Goal: Check status: Check status

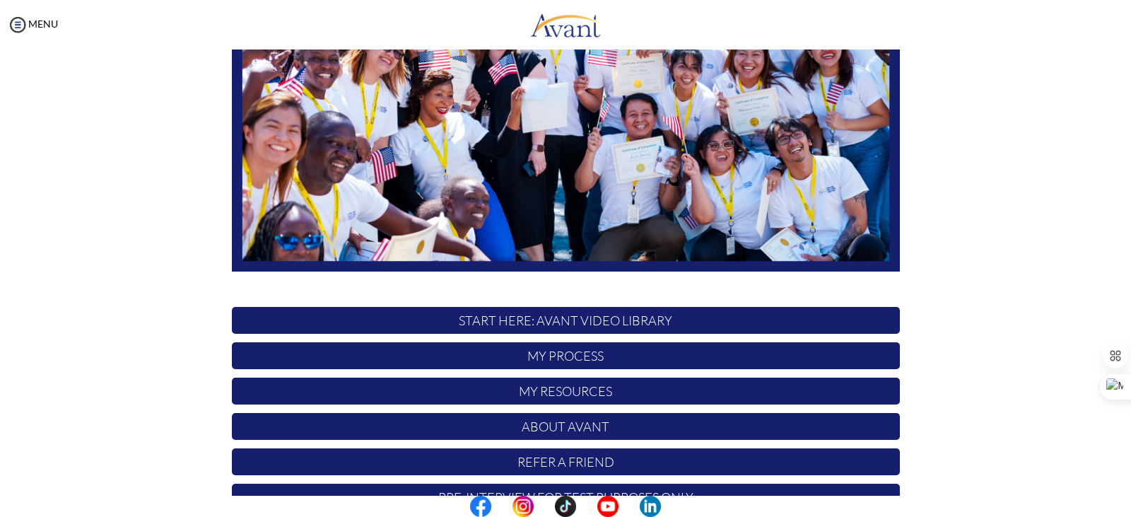
scroll to position [198, 0]
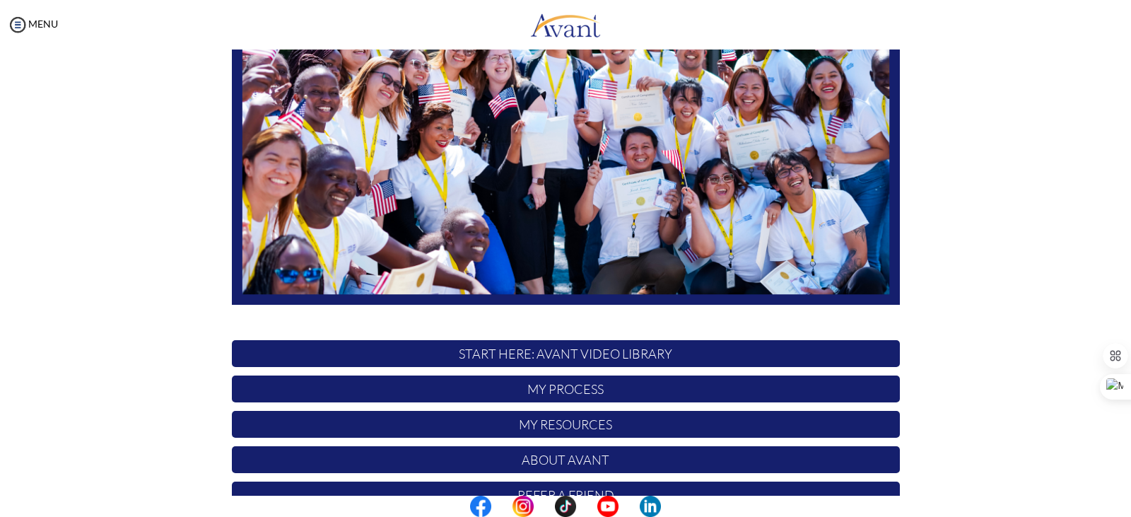
click at [630, 382] on p "My Process" at bounding box center [566, 388] width 668 height 27
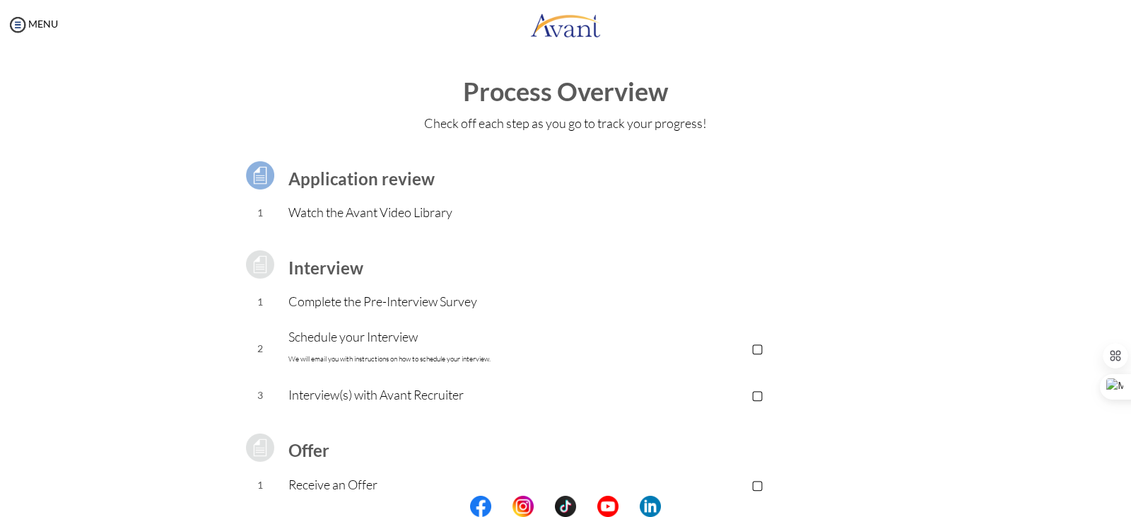
scroll to position [0, 0]
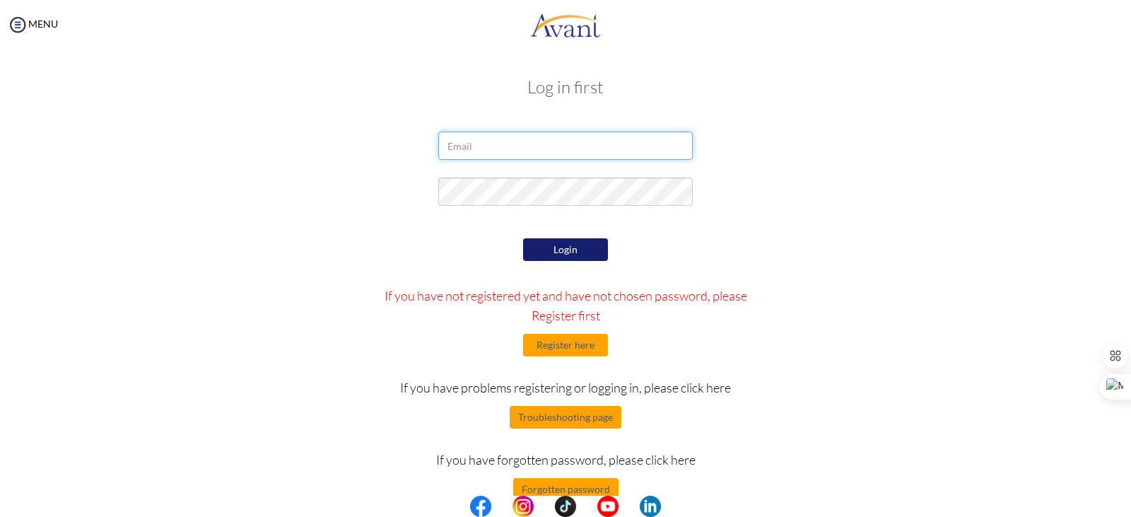
click at [518, 142] on input "email" at bounding box center [565, 145] width 254 height 28
type input "[EMAIL_ADDRESS][DOMAIN_NAME]"
click at [572, 252] on button "Login" at bounding box center [565, 249] width 85 height 23
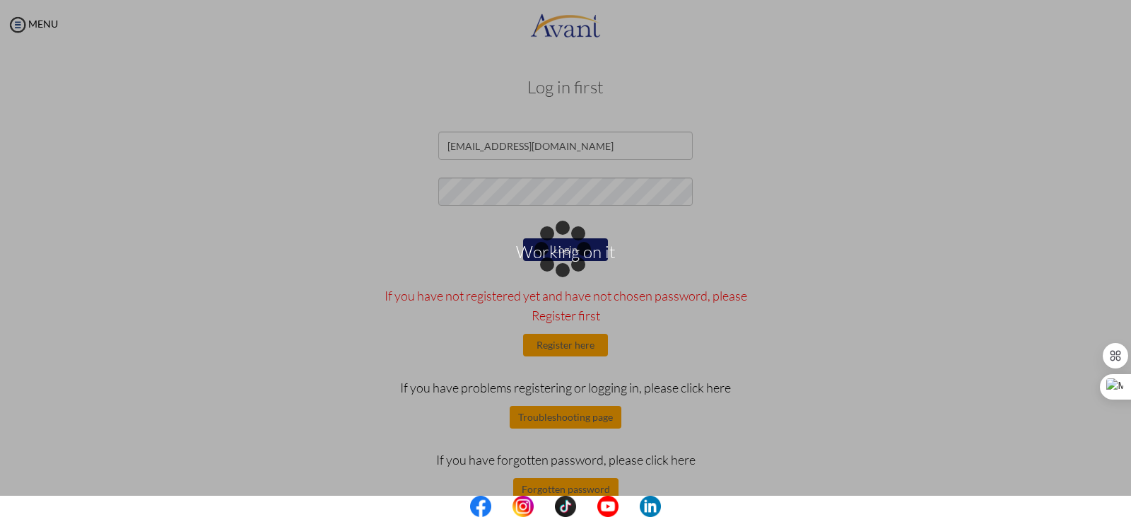
drag, startPoint x: 500, startPoint y: 233, endPoint x: 494, endPoint y: 267, distance: 34.4
click at [555, 267] on div "Working on it" at bounding box center [565, 259] width 20 height 20
click at [494, 267] on p "Working on it" at bounding box center [565, 259] width 1131 height 34
click at [555, 269] on div "Working on it" at bounding box center [565, 259] width 20 height 20
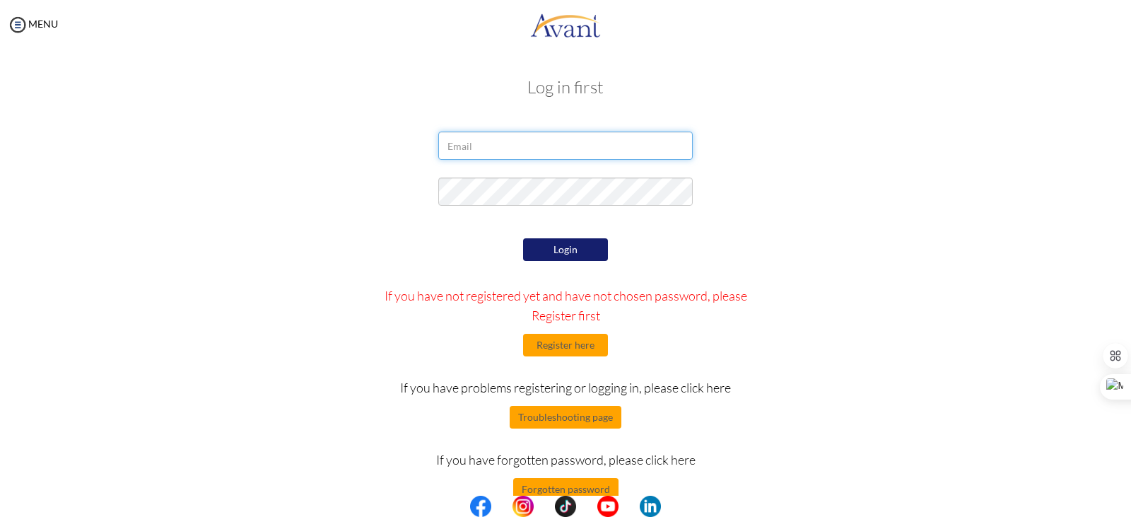
click at [489, 155] on input "email" at bounding box center [565, 145] width 254 height 28
type input "[EMAIL_ADDRESS][DOMAIN_NAME]"
click at [567, 252] on button "Login" at bounding box center [565, 249] width 85 height 23
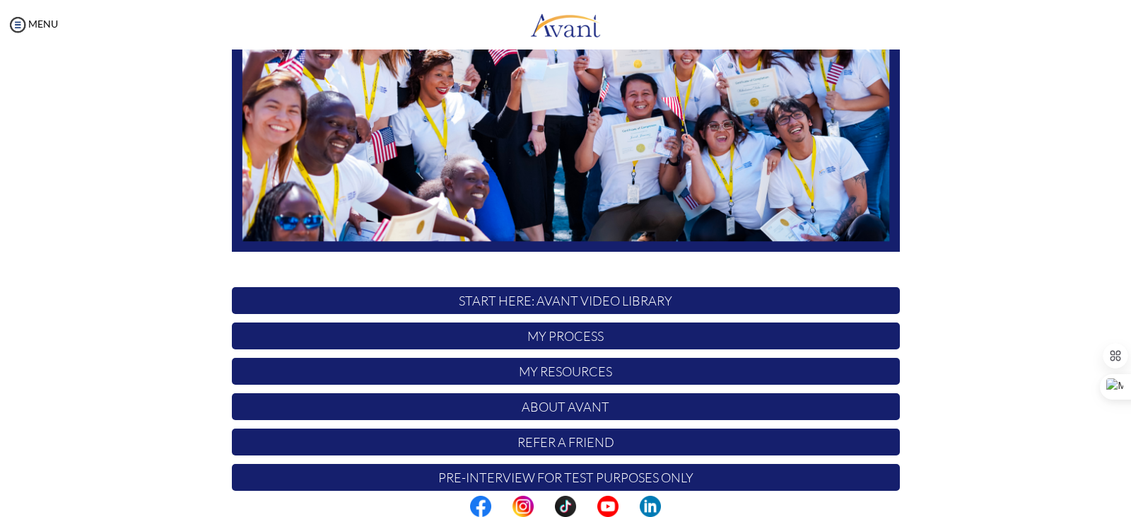
scroll to position [252, 0]
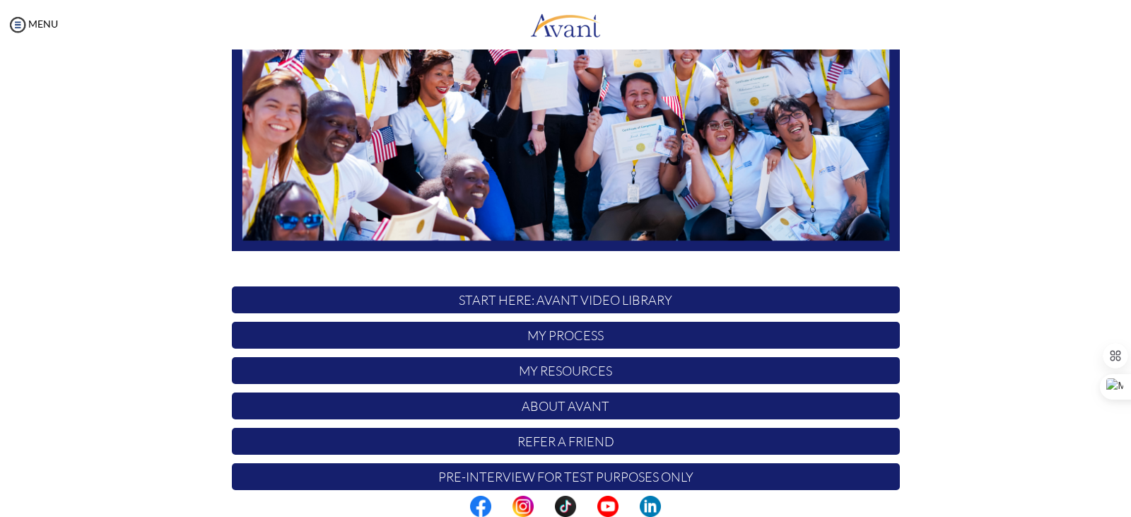
click at [675, 336] on p "My Process" at bounding box center [566, 335] width 668 height 27
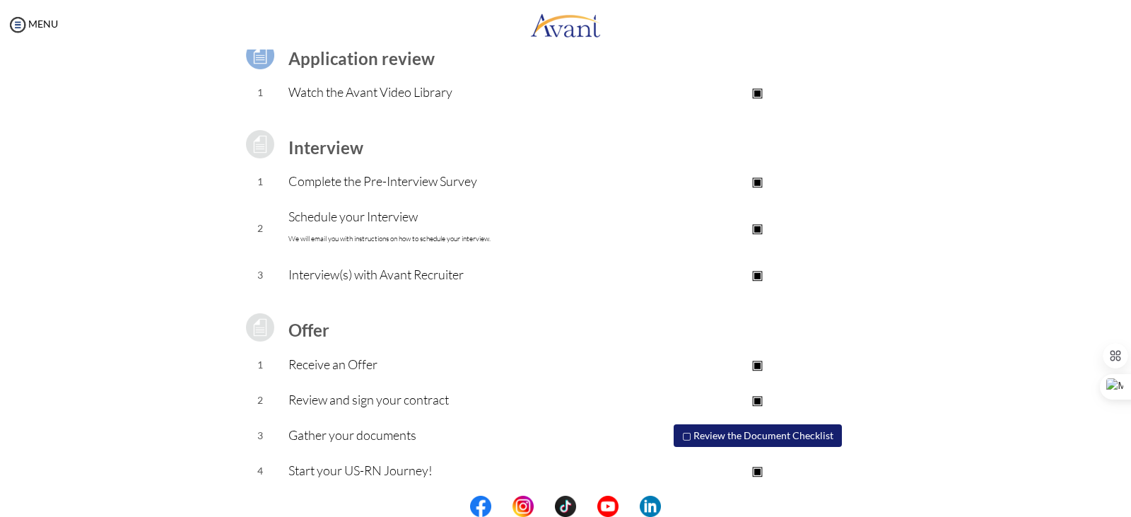
scroll to position [127, 0]
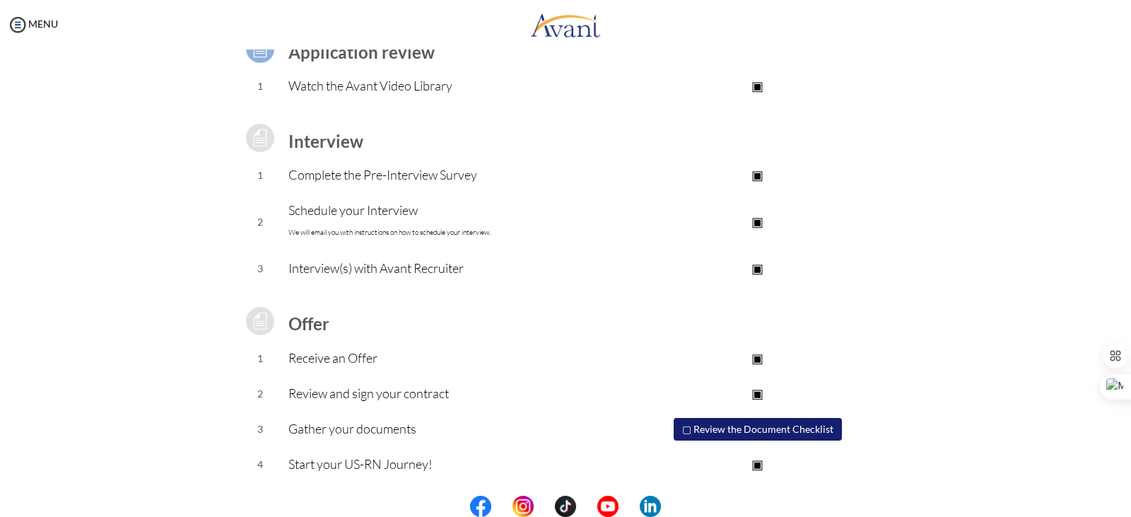
click at [753, 355] on p "▣" at bounding box center [757, 358] width 283 height 20
click at [754, 214] on p "▣" at bounding box center [757, 221] width 283 height 20
click at [757, 220] on p "▢" at bounding box center [757, 221] width 283 height 20
click at [512, 221] on p "Schedule your Interview We will email you with instructions on how to schedule …" at bounding box center [451, 221] width 327 height 42
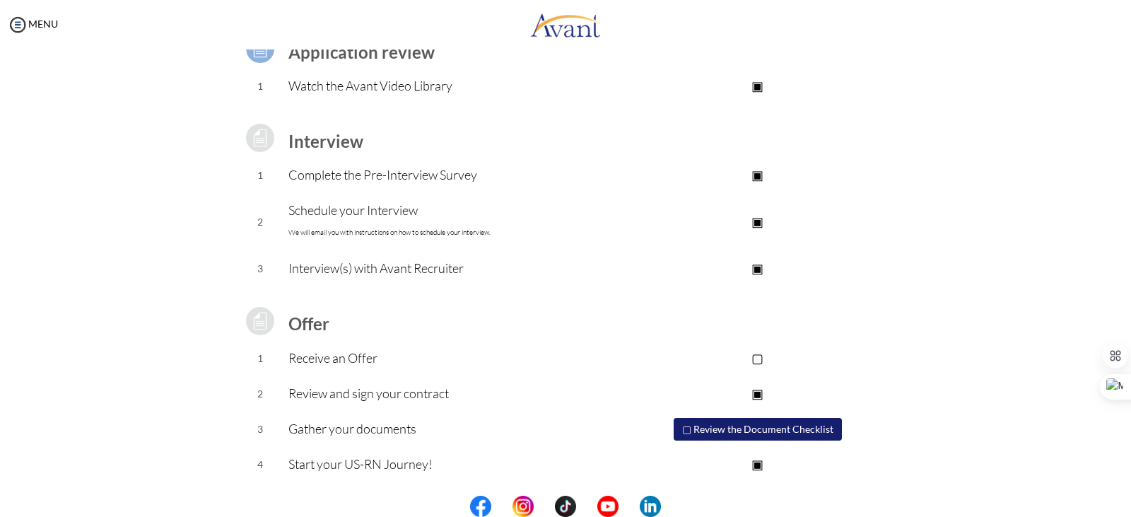
click at [489, 227] on p "Schedule your Interview We will email you with instructions on how to schedule …" at bounding box center [451, 221] width 327 height 42
click at [754, 391] on p "▣" at bounding box center [757, 393] width 283 height 20
click at [758, 388] on p "▢" at bounding box center [757, 393] width 283 height 20
click at [755, 355] on p "▢" at bounding box center [757, 358] width 283 height 20
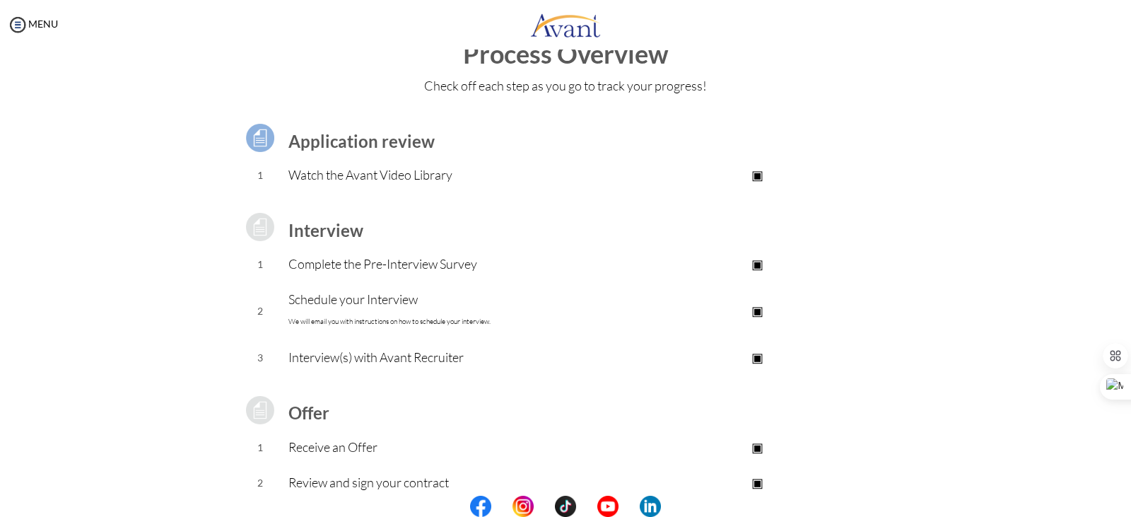
scroll to position [0, 0]
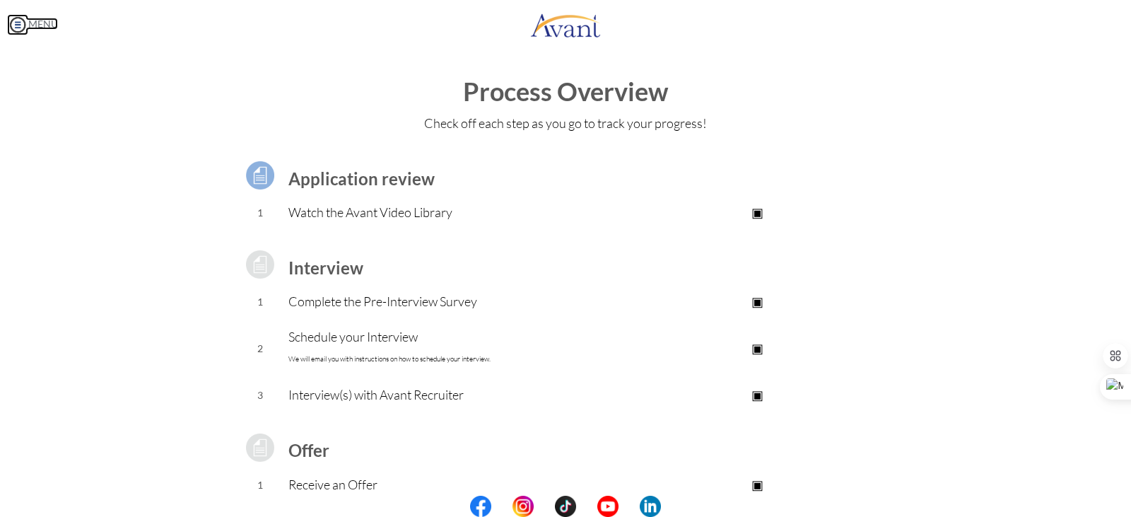
click at [22, 20] on img at bounding box center [17, 24] width 21 height 21
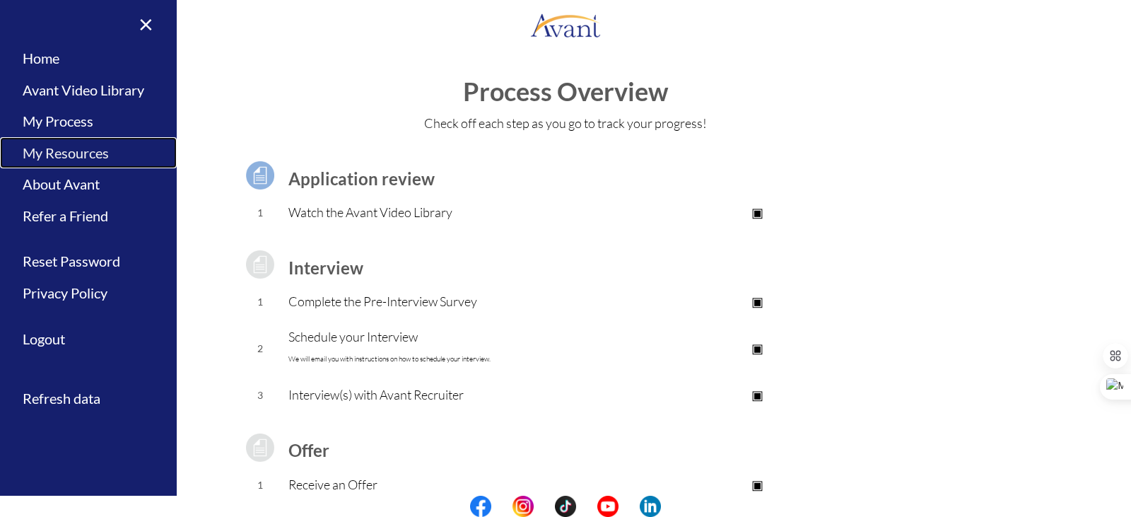
click at [78, 150] on link "My Resources" at bounding box center [88, 153] width 177 height 32
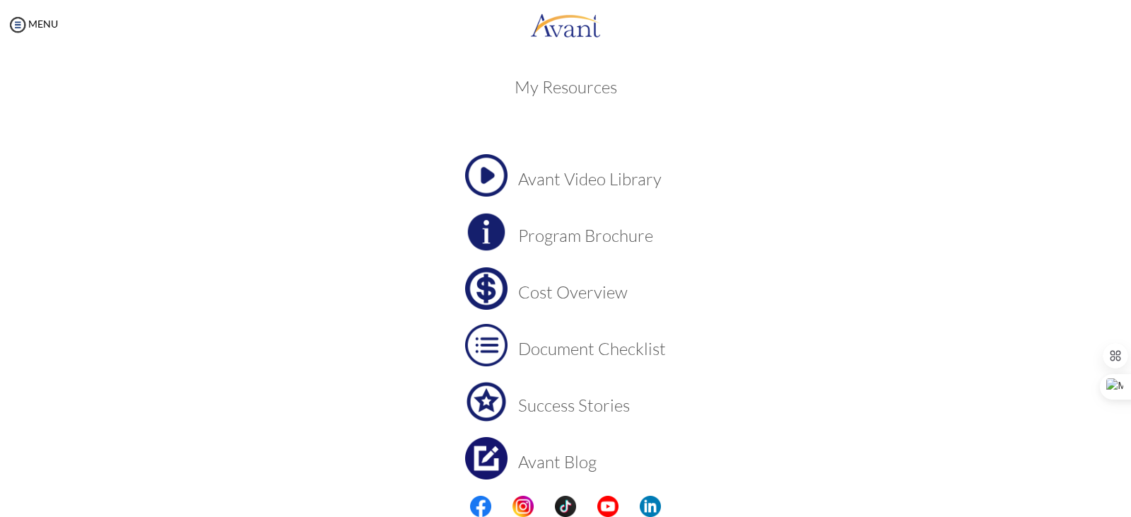
click at [535, 172] on h3 "Avant Video Library" at bounding box center [592, 179] width 148 height 18
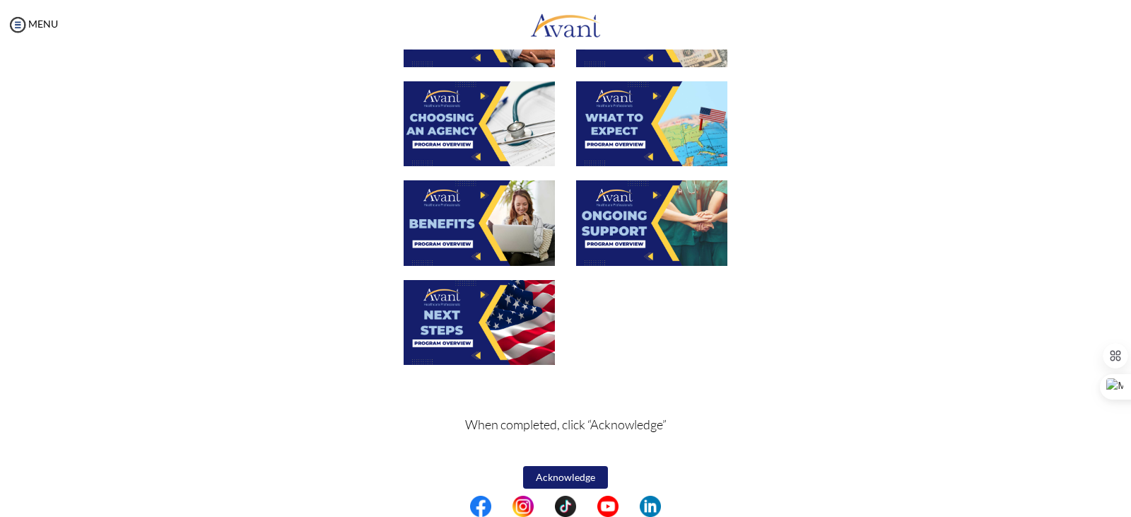
scroll to position [455, 0]
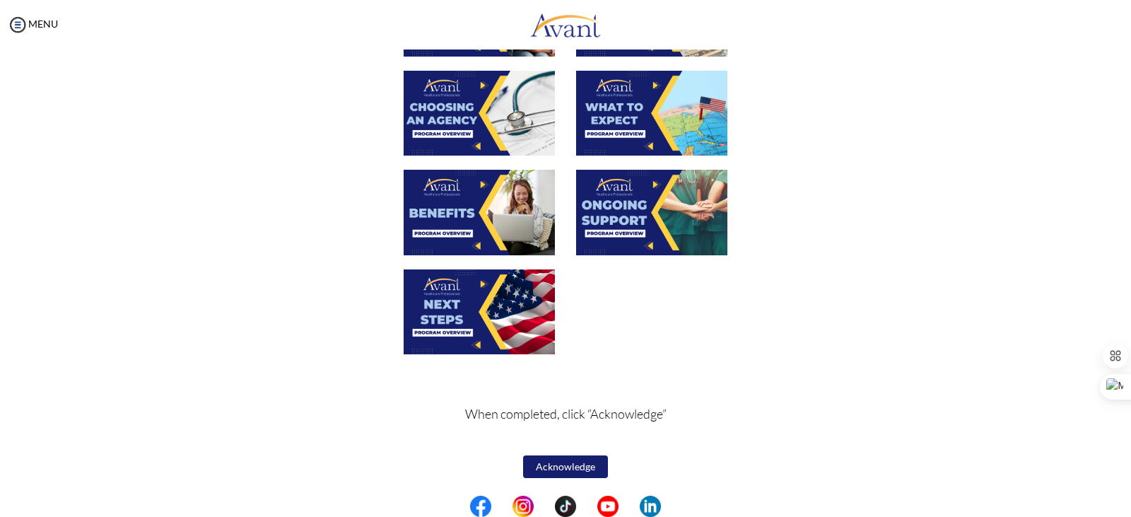
click at [560, 466] on button "Acknowledge" at bounding box center [565, 466] width 85 height 23
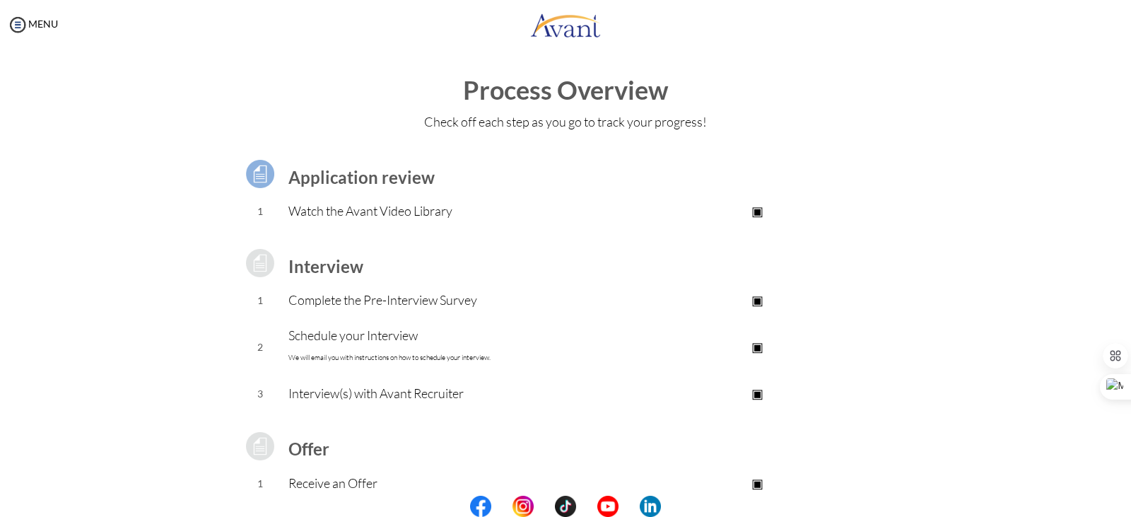
scroll to position [0, 0]
